Goal: Task Accomplishment & Management: Complete application form

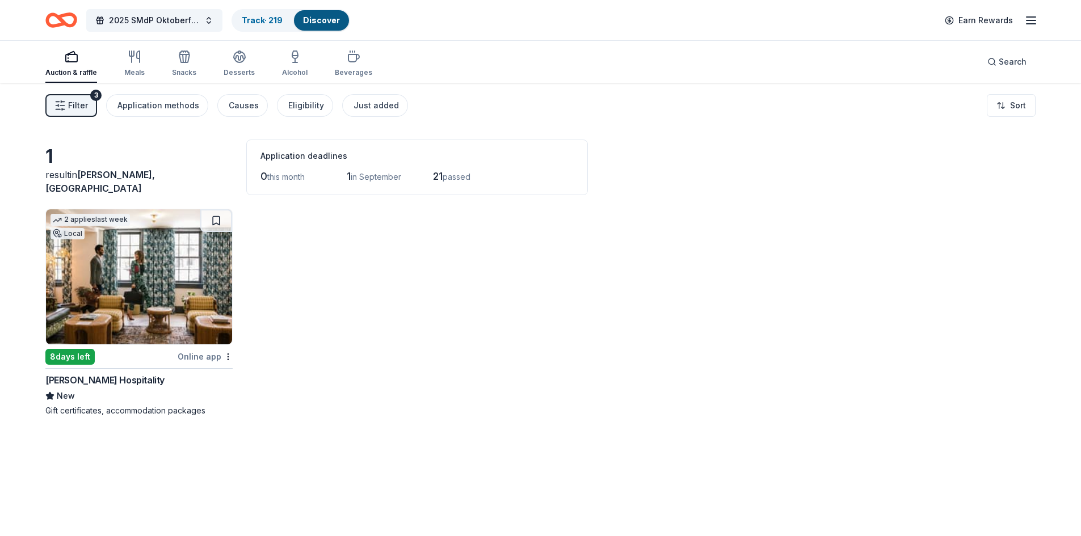
click at [81, 378] on div "[PERSON_NAME] Hospitality" at bounding box center [104, 380] width 119 height 14
click at [270, 16] on link "Track · 219" at bounding box center [262, 20] width 41 height 10
click at [268, 17] on link "Track · 219" at bounding box center [262, 20] width 41 height 10
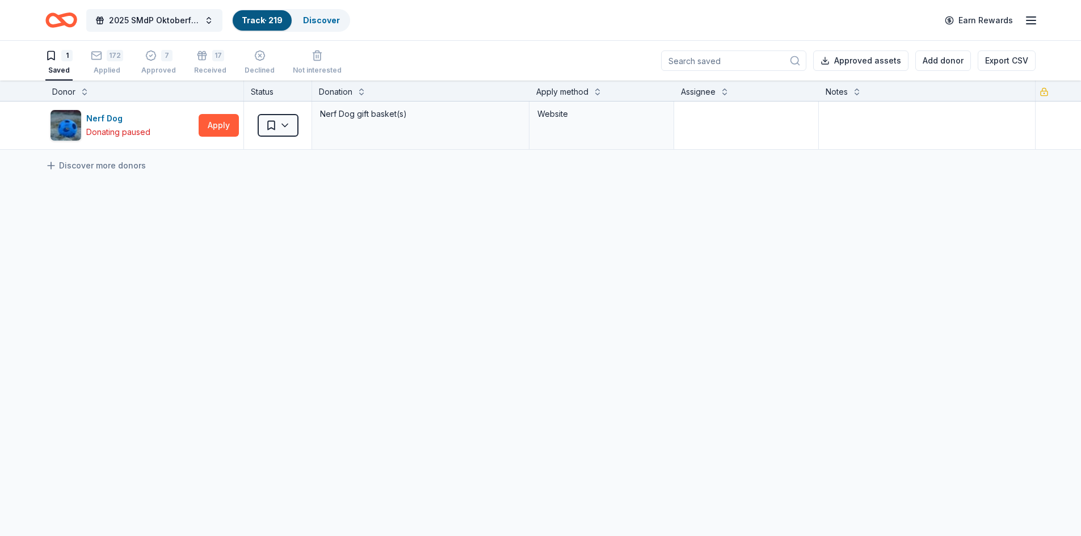
click at [716, 54] on input at bounding box center [733, 60] width 145 height 20
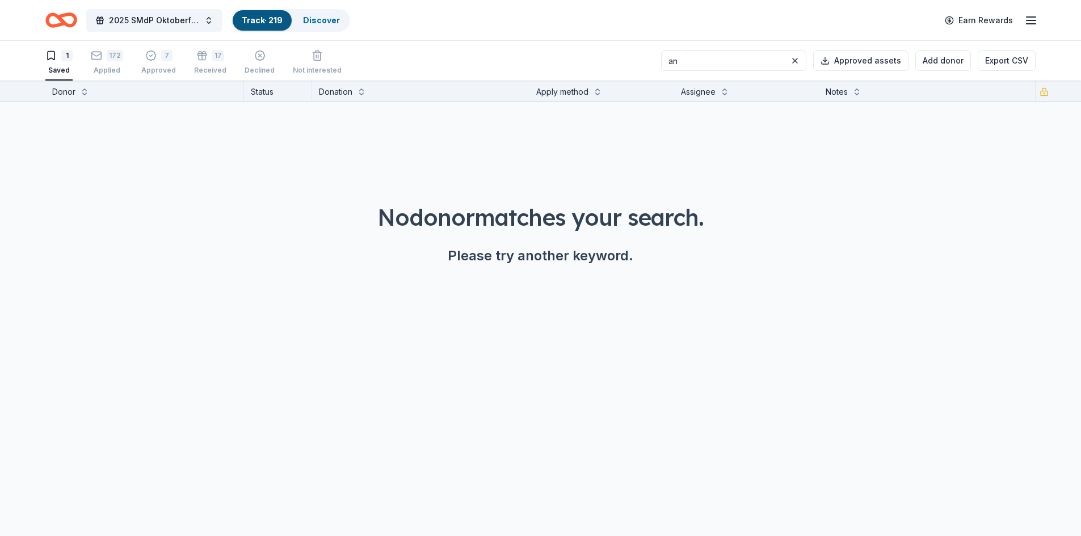
type input "a"
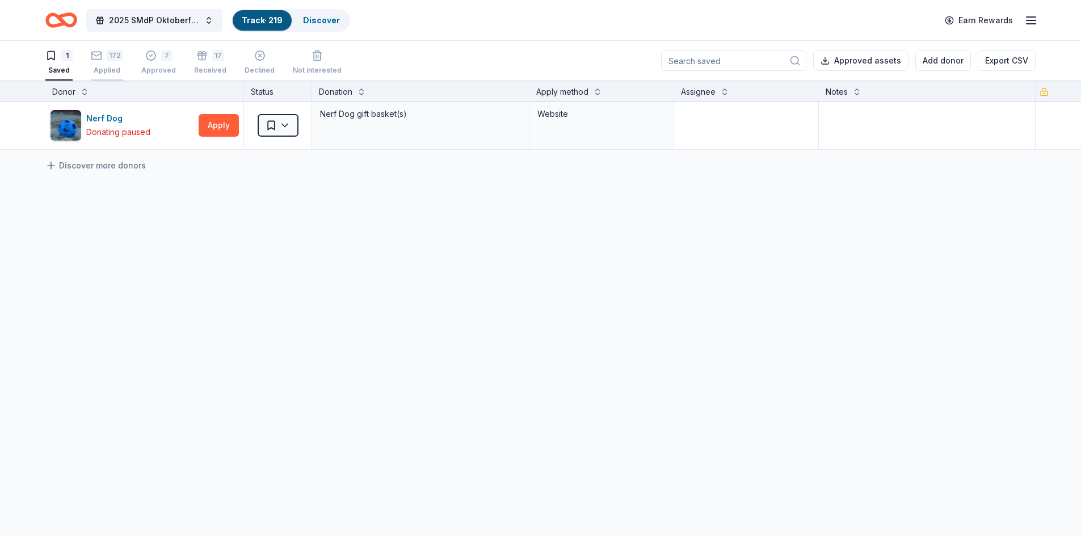
click at [101, 60] on icon "button" at bounding box center [96, 55] width 11 height 11
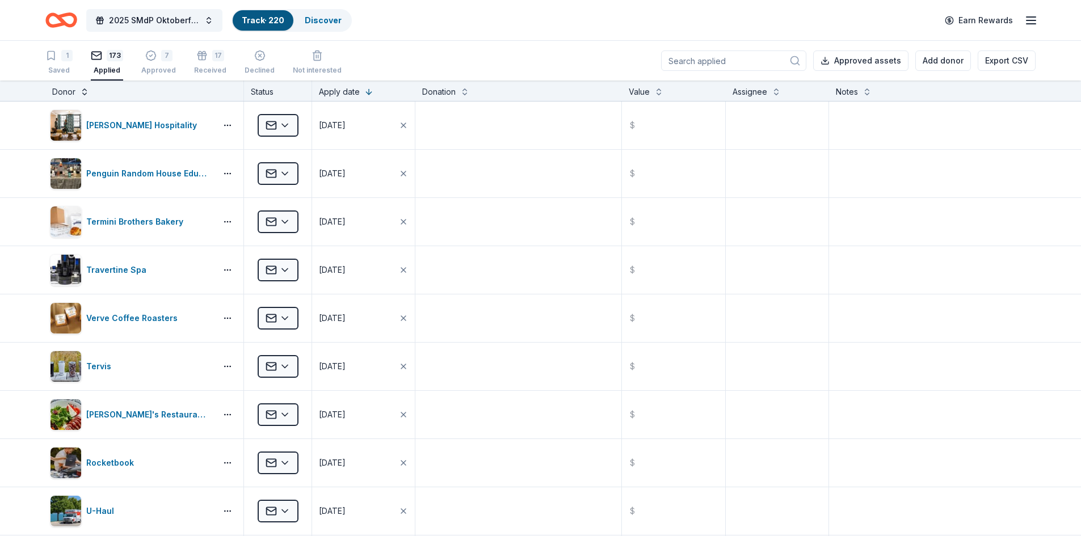
click at [86, 94] on button at bounding box center [84, 90] width 9 height 11
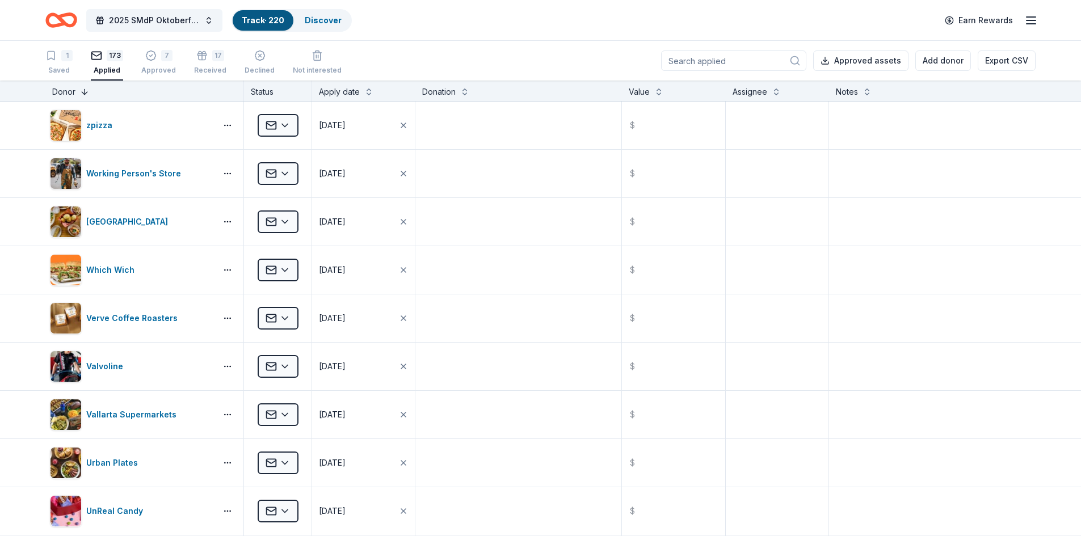
click at [86, 90] on button at bounding box center [84, 90] width 9 height 11
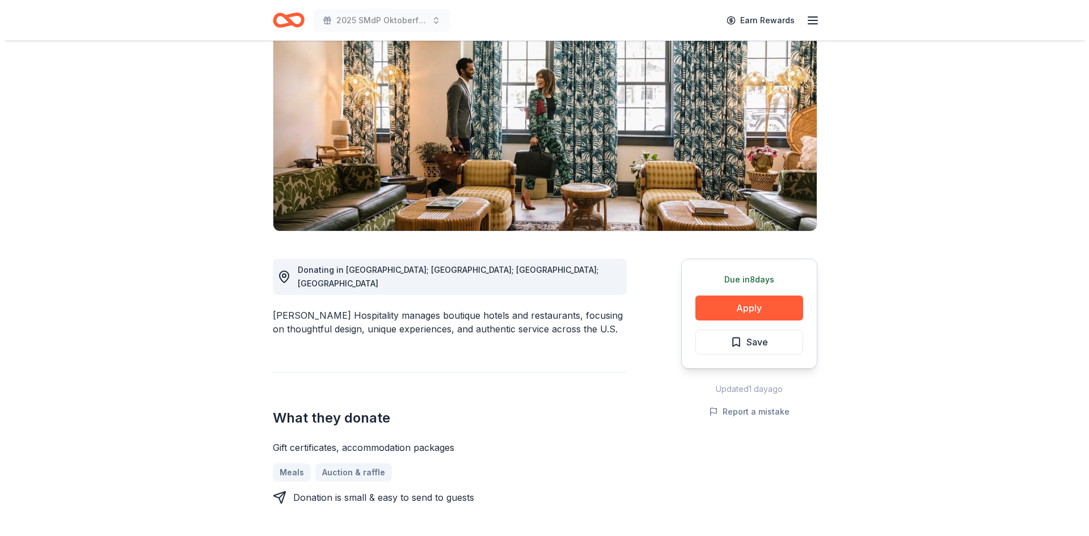
scroll to position [57, 0]
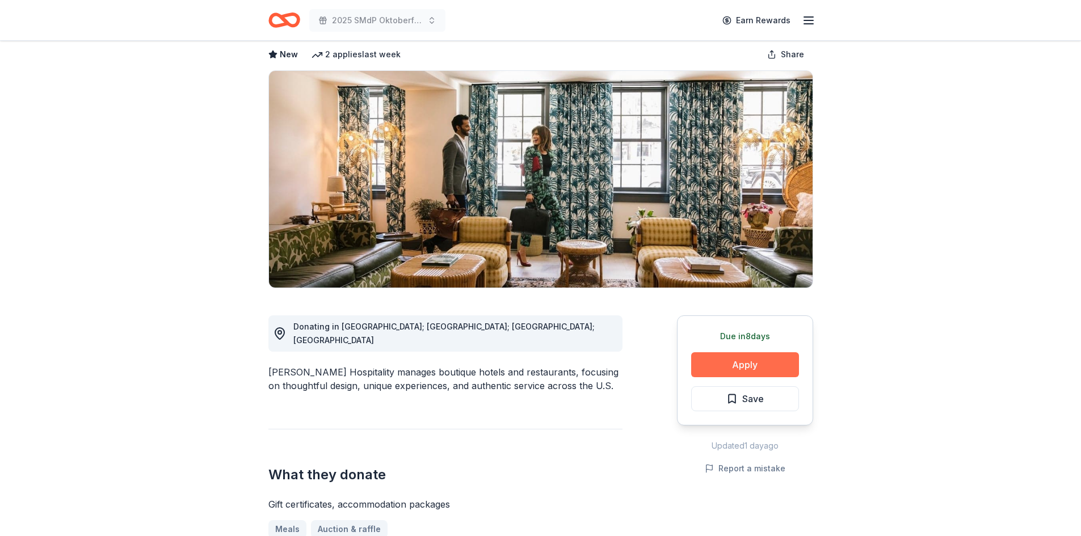
click at [724, 362] on button "Apply" at bounding box center [745, 364] width 108 height 25
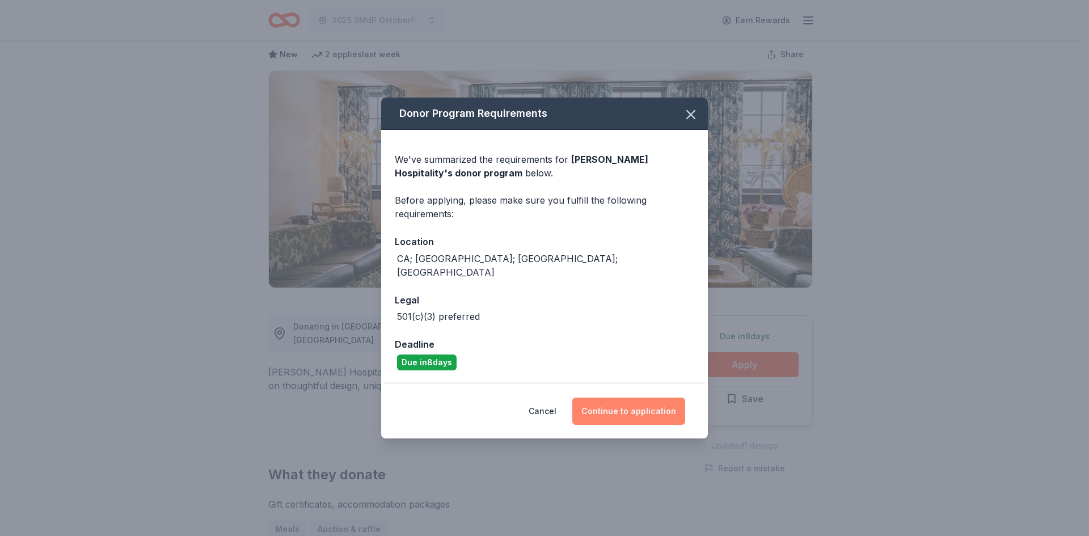
click at [625, 399] on button "Continue to application" at bounding box center [628, 411] width 113 height 27
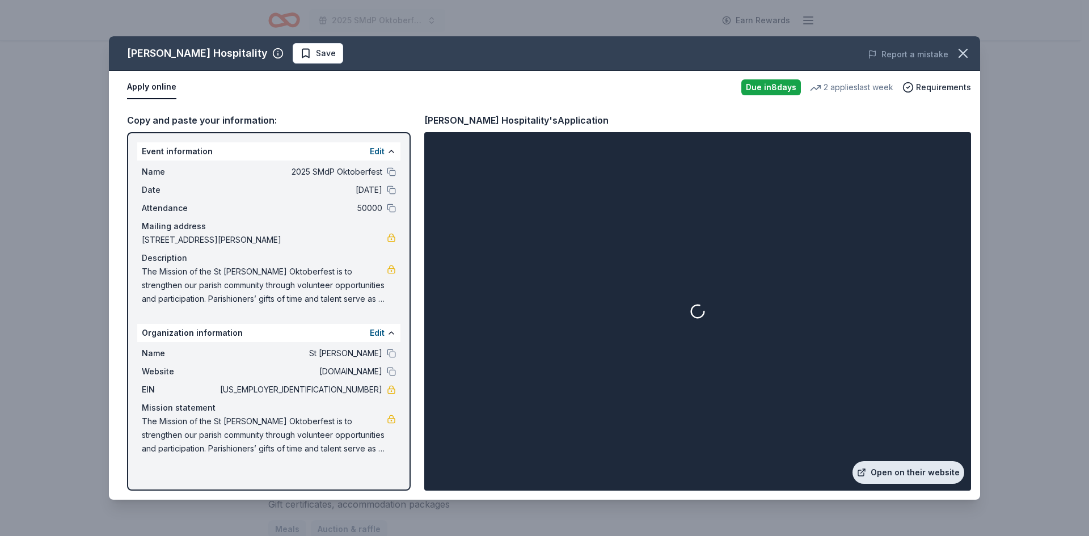
click at [896, 473] on link "Open on their website" at bounding box center [909, 472] width 112 height 23
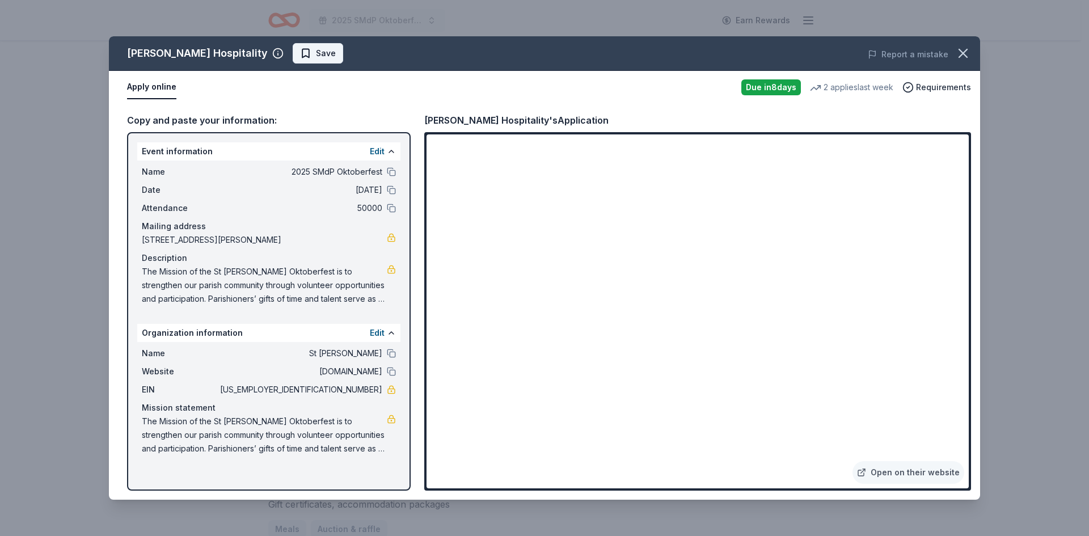
click at [300, 51] on span "Save" at bounding box center [318, 54] width 36 height 14
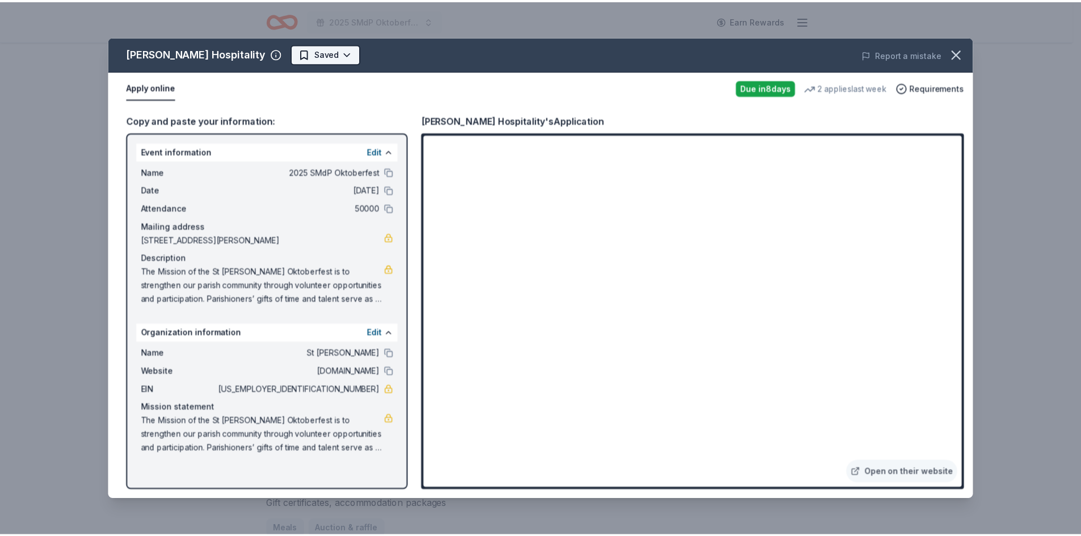
scroll to position [0, 0]
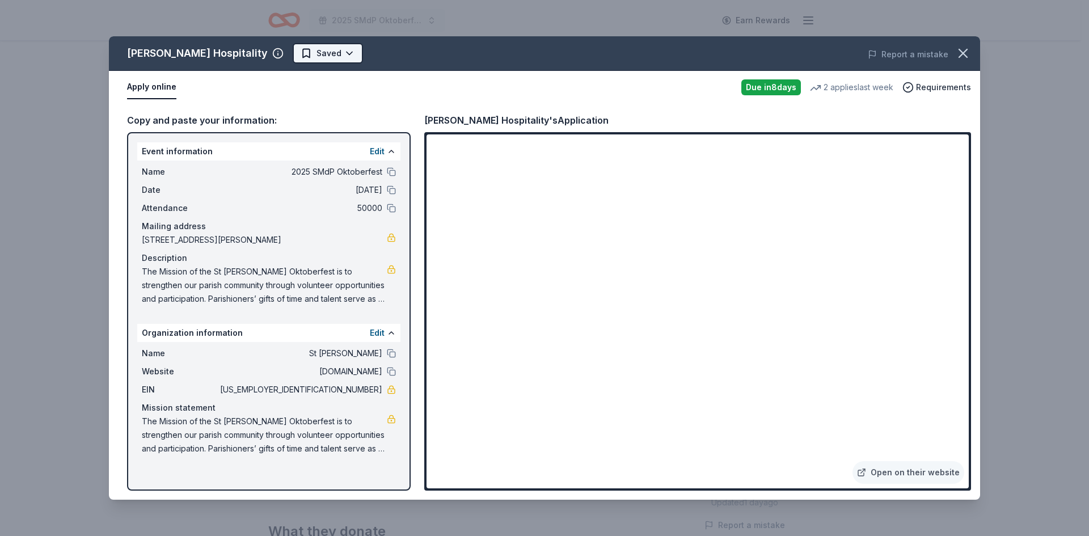
click at [288, 53] on html "2025 SMdP Oktoberfest Earn Rewards Due in 8 days Share Oliver Hospitality New 2…" at bounding box center [544, 268] width 1089 height 536
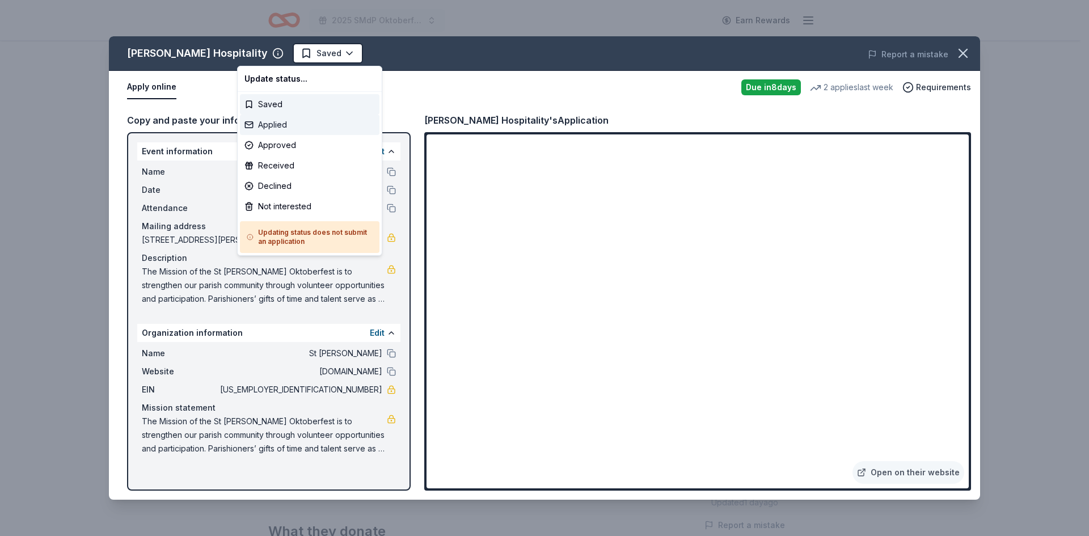
click at [270, 125] on div "Applied" at bounding box center [310, 125] width 140 height 20
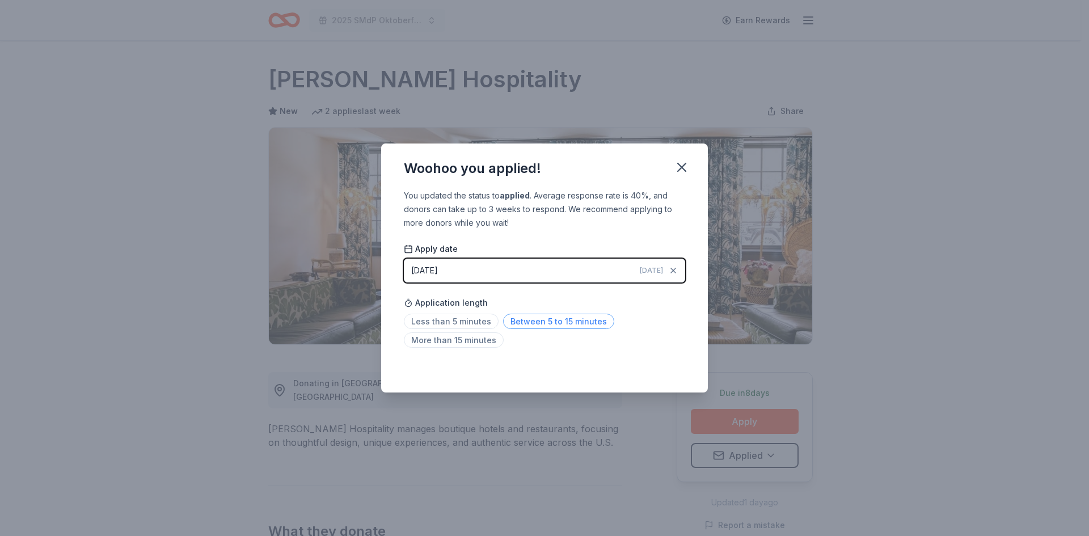
click at [549, 326] on span "Between 5 to 15 minutes" at bounding box center [558, 321] width 111 height 15
click at [682, 163] on icon "button" at bounding box center [682, 167] width 16 height 16
